Goal: Find specific page/section: Find specific page/section

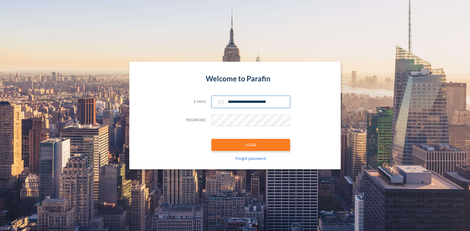
type input "**********"
click at [250, 144] on button "LOGIN" at bounding box center [250, 145] width 79 height 12
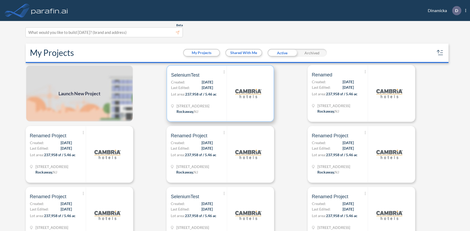
scroll to position [1, 0]
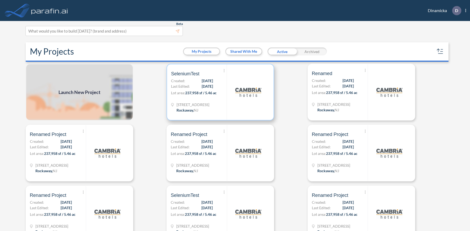
click at [220, 92] on p "Lot area: 237,958 sf / 5.46 ac" at bounding box center [199, 94] width 56 height 8
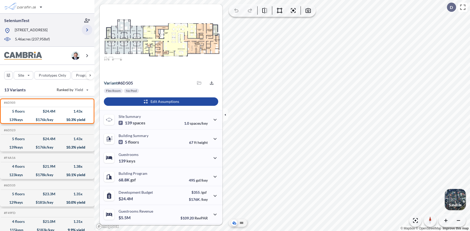
click at [87, 30] on icon "button" at bounding box center [87, 30] width 6 height 6
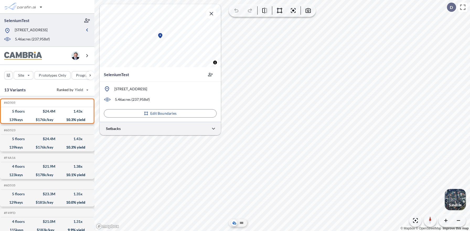
click at [160, 128] on div at bounding box center [160, 128] width 121 height 13
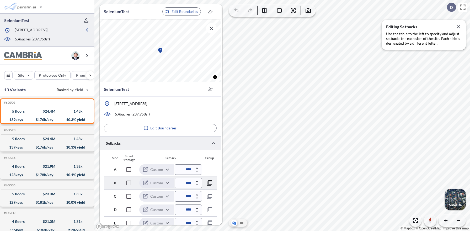
scroll to position [152, 0]
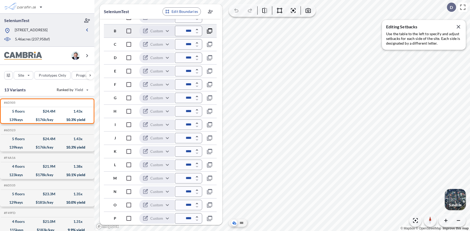
click at [209, 31] on icon "button" at bounding box center [209, 31] width 6 height 6
click at [210, 31] on icon "button" at bounding box center [209, 31] width 6 height 6
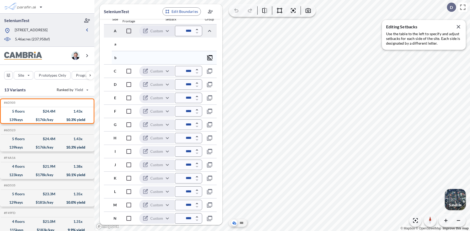
scroll to position [165, 0]
